Goal: Information Seeking & Learning: Learn about a topic

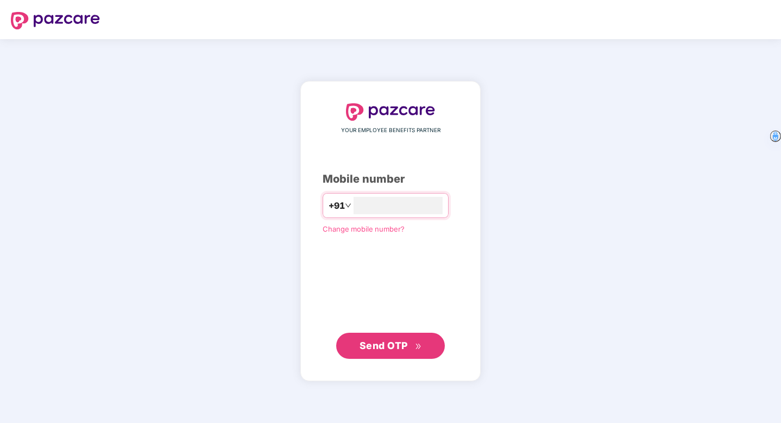
type input "**********"
click at [375, 348] on span "Send OTP" at bounding box center [384, 345] width 48 height 11
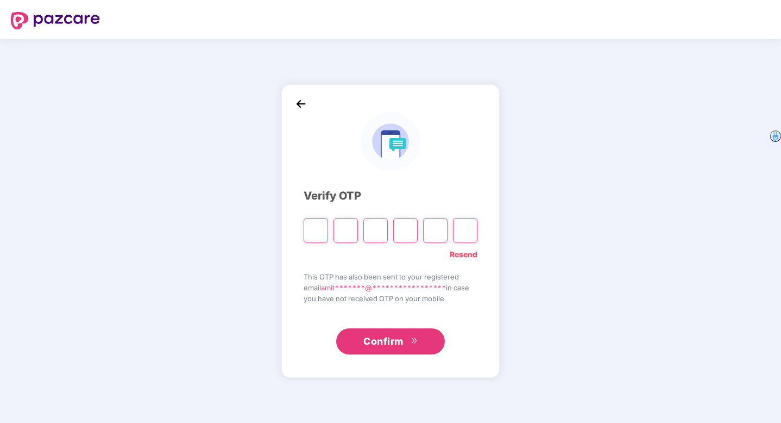
type input "*"
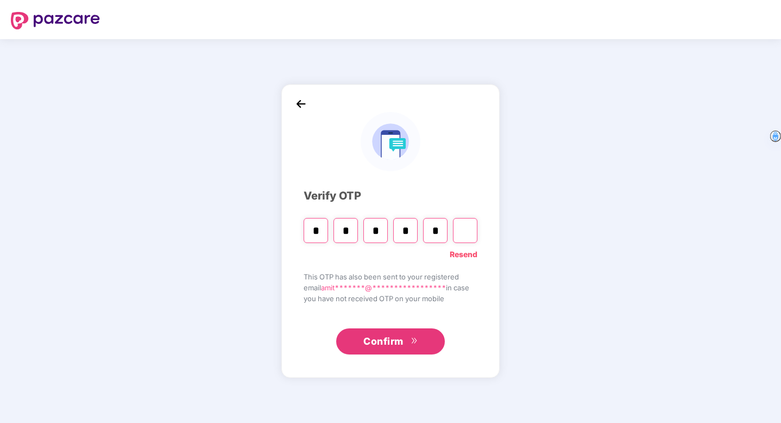
type input "*"
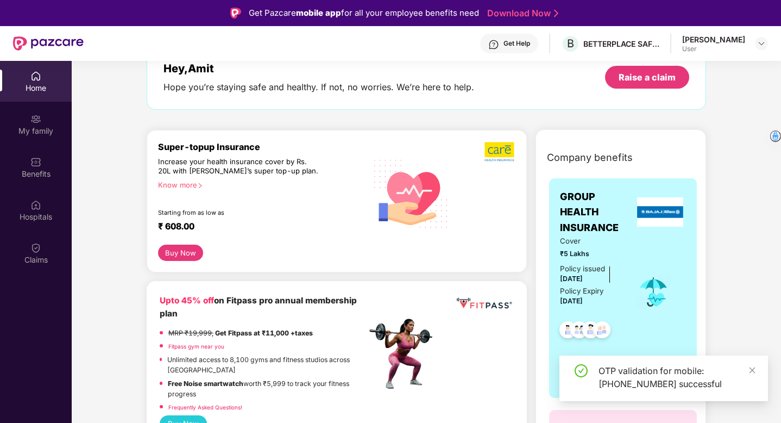
scroll to position [69, 0]
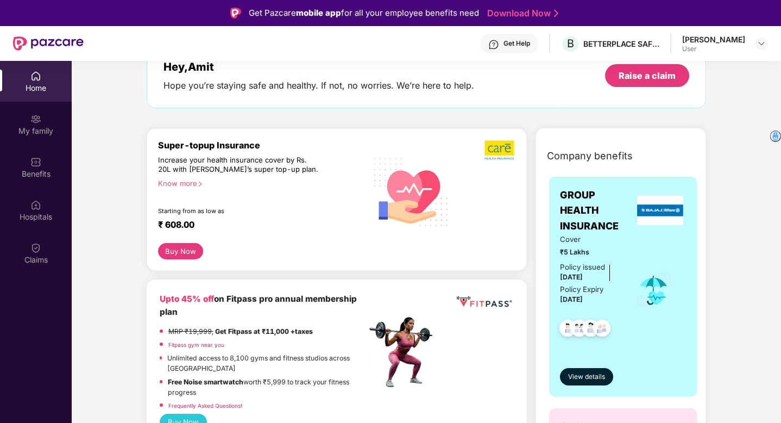
click at [541, 86] on div "Hey, Amit Hope you’re staying safe and healthy. If not, no worries. We’re here …" at bounding box center [427, 75] width 526 height 31
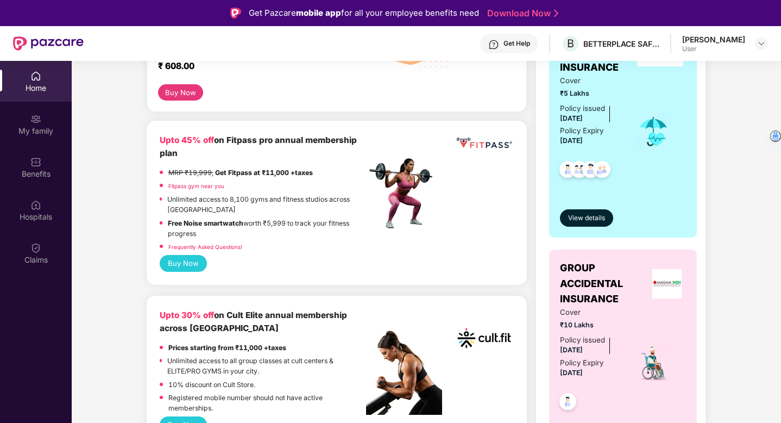
scroll to position [235, 0]
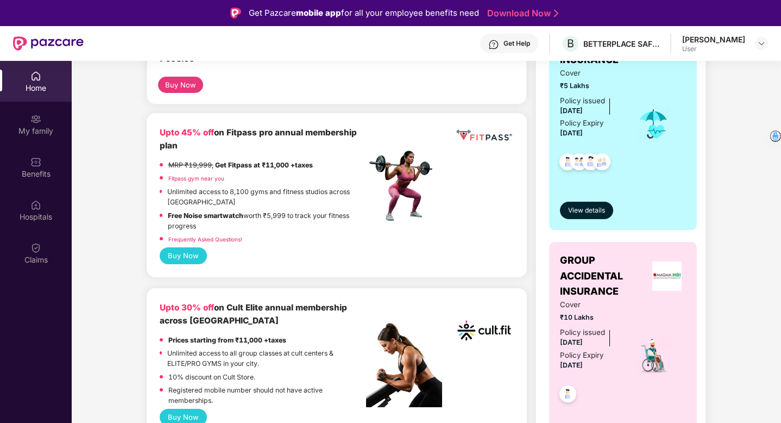
click at [531, 151] on div "Company benefits GROUP HEALTH INSURANCE Cover ₹5 Lakhs Policy issued [DATE] Pol…" at bounding box center [621, 231] width 218 height 511
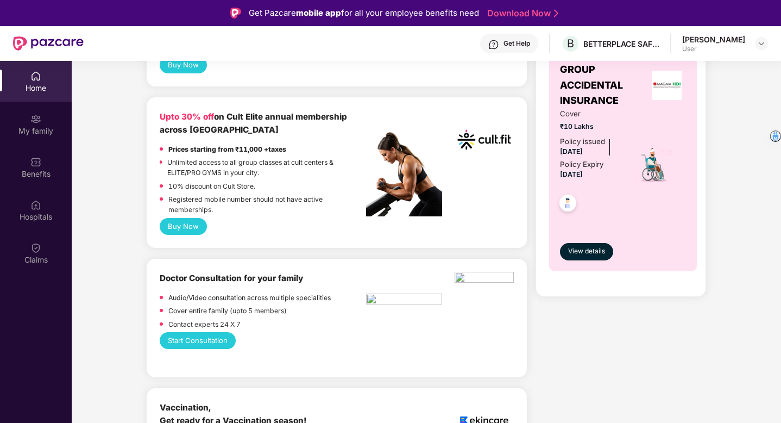
scroll to position [0, 0]
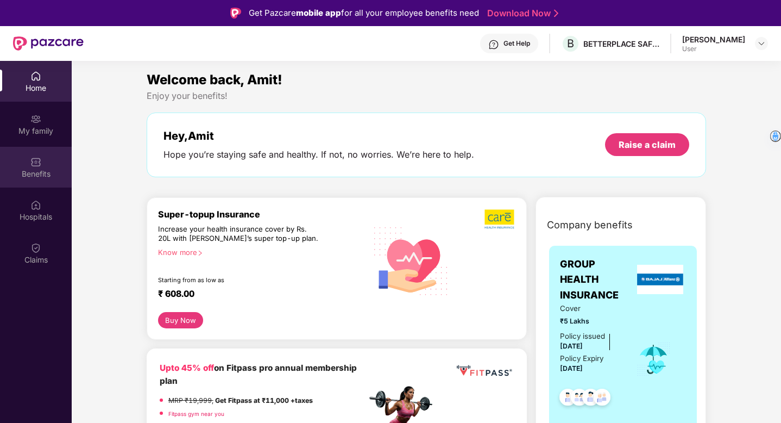
click at [32, 165] on img at bounding box center [35, 161] width 11 height 11
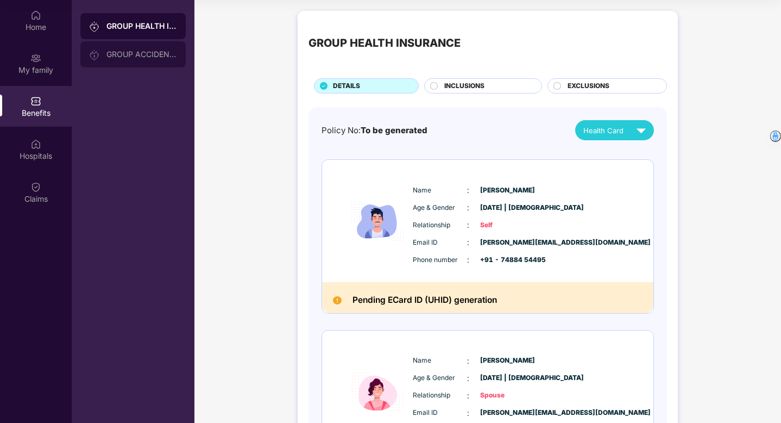
click at [145, 57] on div "GROUP ACCIDENTAL INSURANCE" at bounding box center [141, 54] width 71 height 9
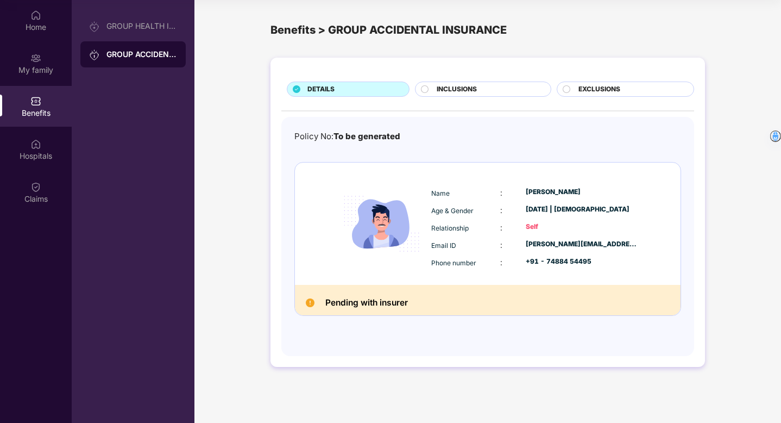
click at [591, 91] on span "EXCLUSIONS" at bounding box center [600, 89] width 42 height 10
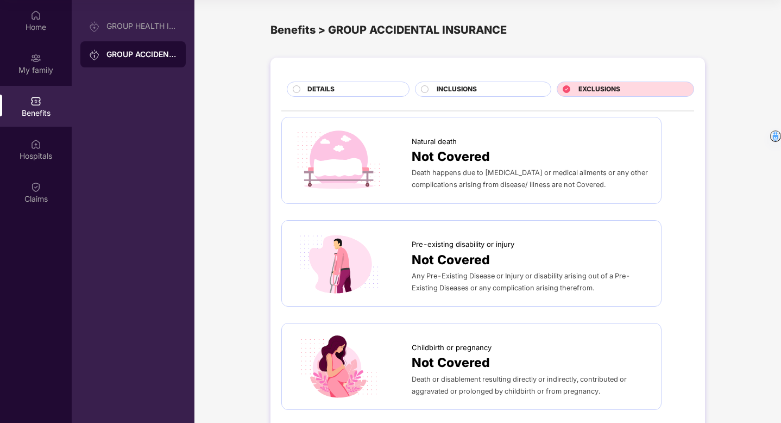
click at [506, 91] on div "INCLUSIONS" at bounding box center [488, 90] width 114 height 12
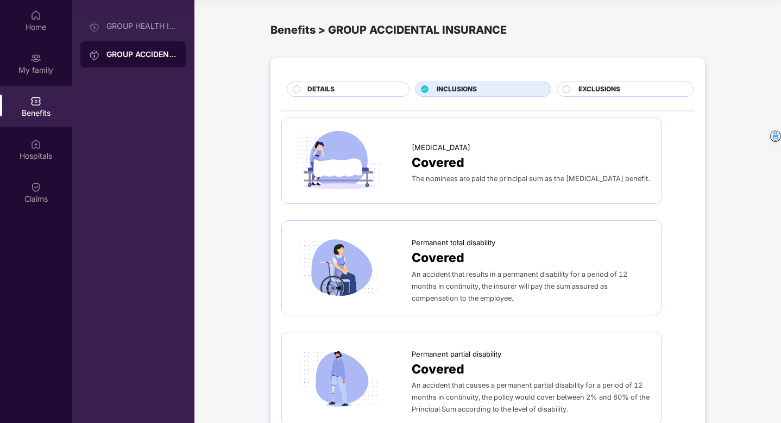
click at [373, 85] on div "DETAILS" at bounding box center [353, 90] width 102 height 12
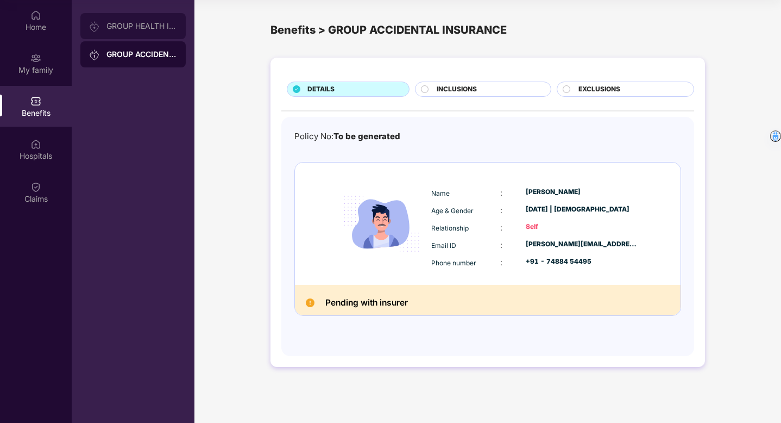
click at [124, 26] on div "GROUP HEALTH INSURANCE" at bounding box center [141, 26] width 71 height 9
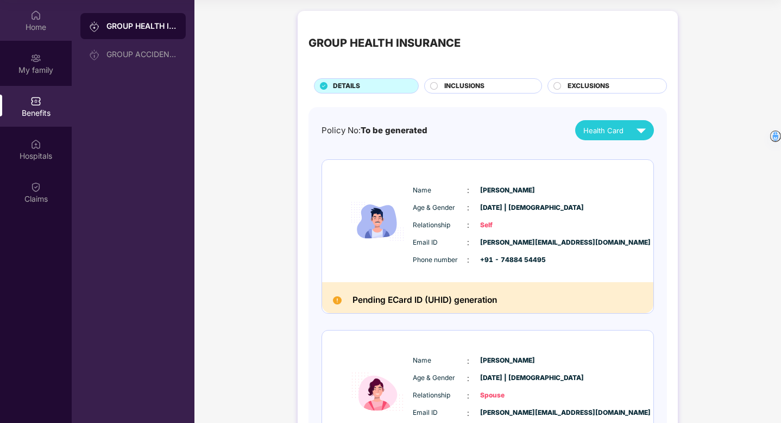
click at [32, 18] on img at bounding box center [35, 15] width 11 height 11
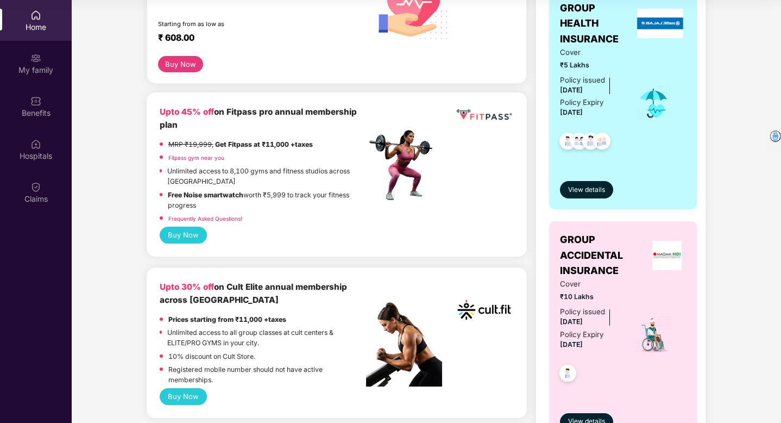
scroll to position [179, 0]
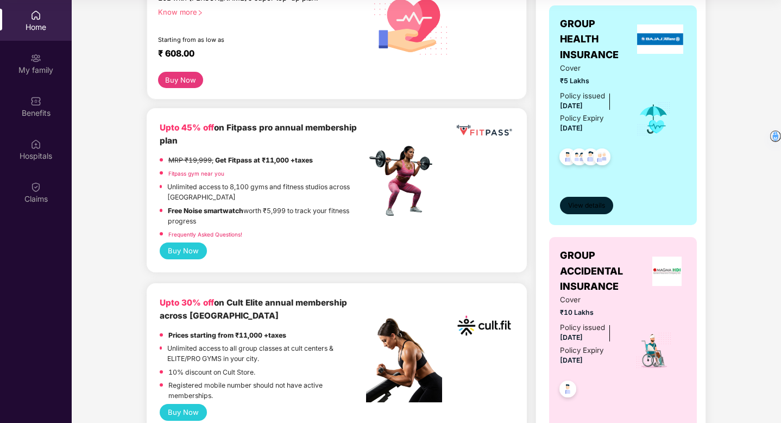
click at [587, 205] on span "View details" at bounding box center [586, 205] width 37 height 10
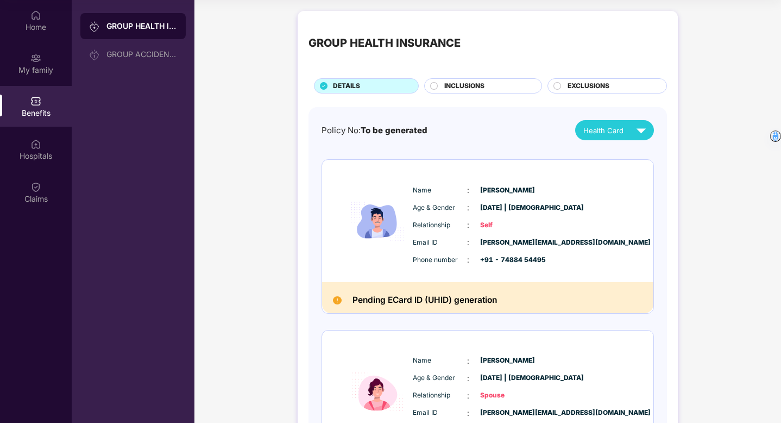
scroll to position [0, 0]
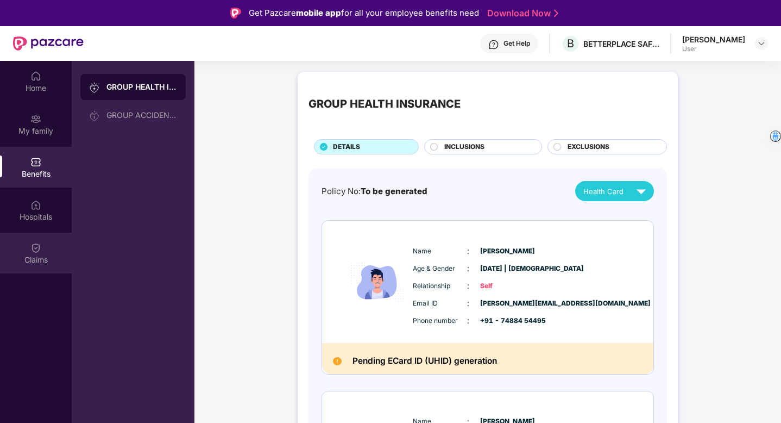
click at [39, 249] on img at bounding box center [35, 247] width 11 height 11
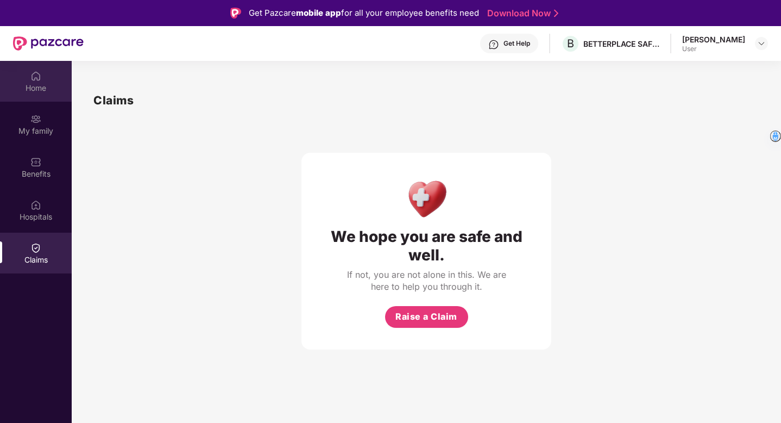
click at [26, 79] on div "Home" at bounding box center [36, 81] width 72 height 41
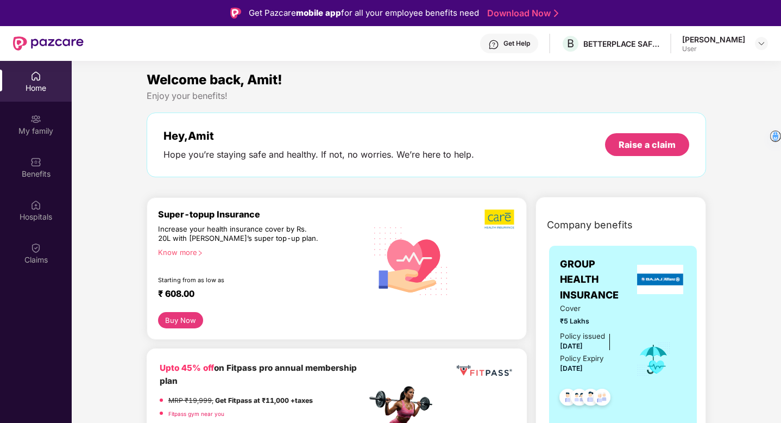
scroll to position [73, 0]
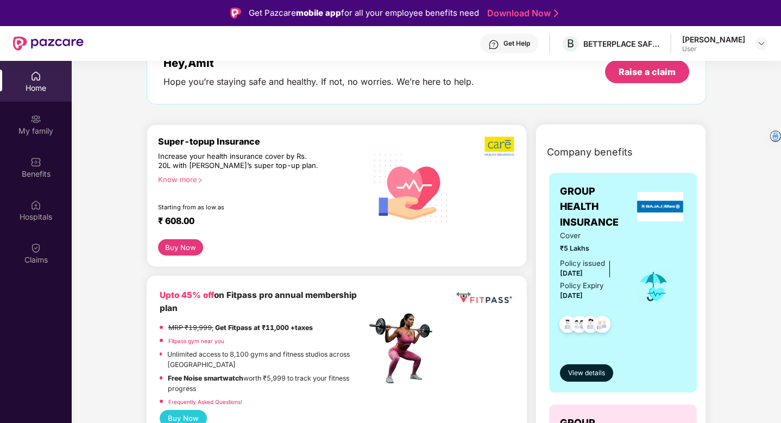
click at [183, 177] on div "Know more" at bounding box center [259, 179] width 202 height 8
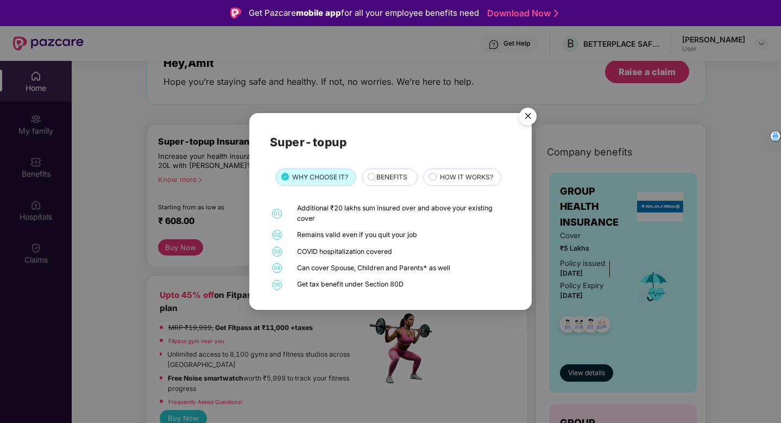
click at [388, 176] on span "BENEFITS" at bounding box center [391, 177] width 31 height 10
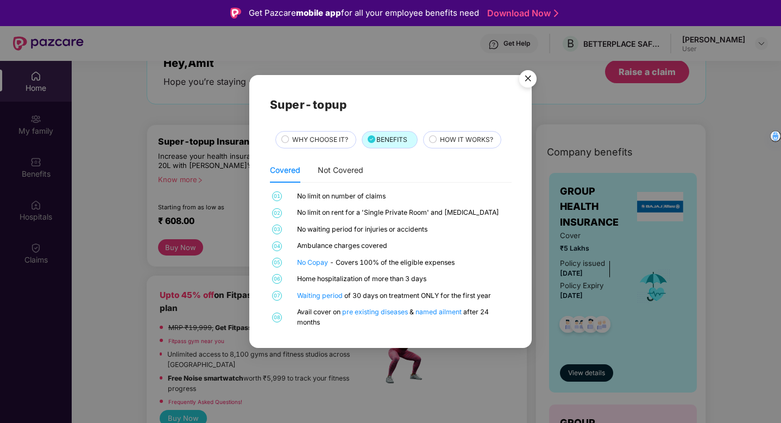
click at [526, 80] on img "Close" at bounding box center [528, 80] width 30 height 30
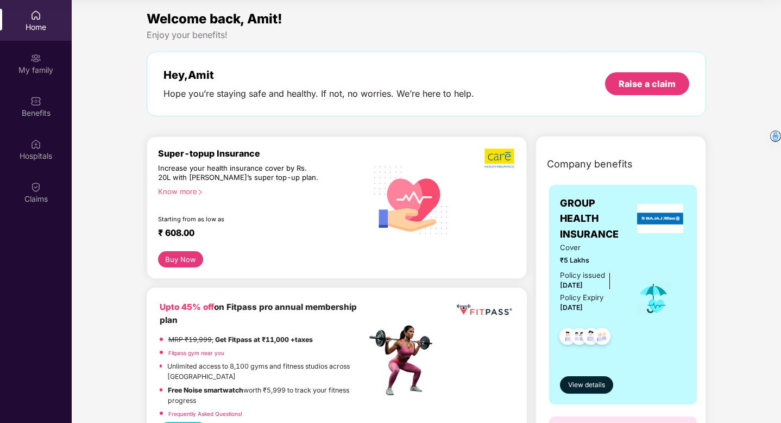
scroll to position [0, 0]
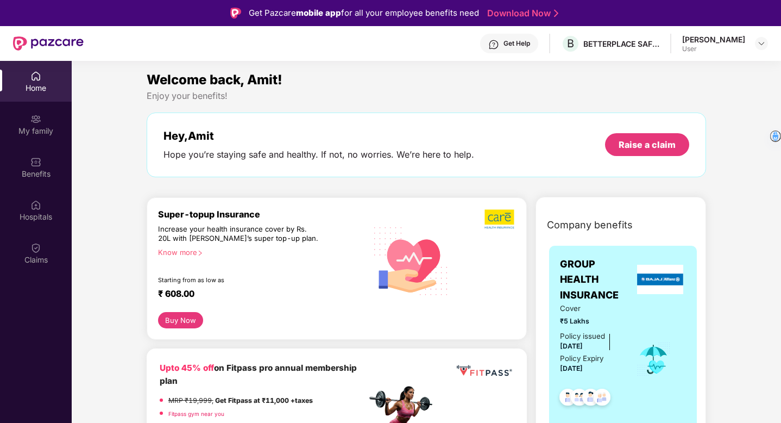
click at [597, 90] on div "Enjoy your benefits!" at bounding box center [427, 95] width 560 height 11
